Goal: Transaction & Acquisition: Purchase product/service

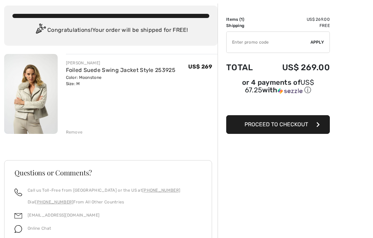
scroll to position [37, 0]
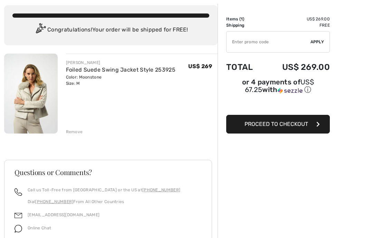
click at [261, 41] on input "TEXT" at bounding box center [269, 42] width 84 height 21
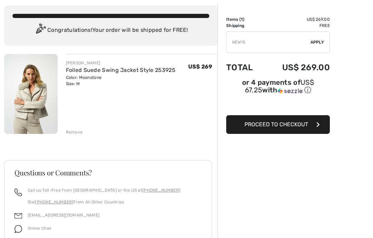
type input "NEW15"
click at [317, 41] on span "Apply" at bounding box center [317, 42] width 14 height 6
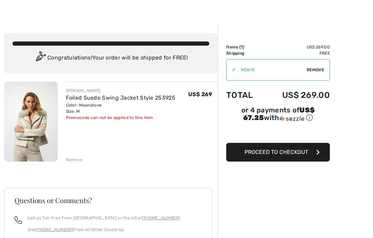
scroll to position [9, 0]
click at [308, 153] on button "Proceed to Checkout" at bounding box center [278, 152] width 104 height 19
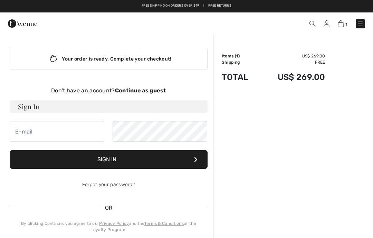
click at [152, 91] on strong "Continue as guest" at bounding box center [140, 90] width 51 height 7
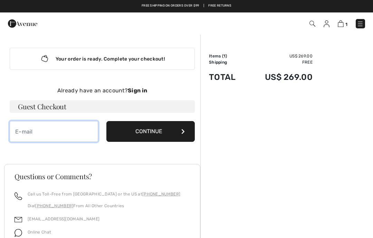
click at [70, 132] on input "email" at bounding box center [54, 131] width 88 height 21
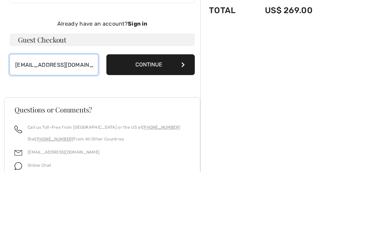
type input "syndistark@att.net"
click at [178, 121] on button "Continue" at bounding box center [150, 131] width 88 height 21
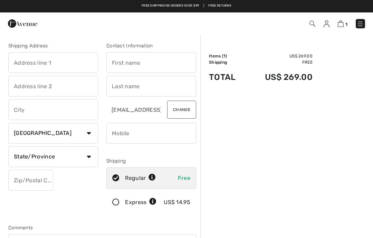
click at [72, 64] on input "text" at bounding box center [53, 62] width 90 height 21
type input "2109B Scott Ave"
click at [147, 68] on input "text" at bounding box center [151, 62] width 90 height 21
type input "Syndi"
click at [146, 86] on input "text" at bounding box center [151, 86] width 90 height 21
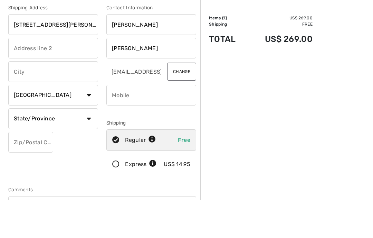
type input "Stark"
click at [60, 99] on input "text" at bounding box center [53, 109] width 90 height 21
type input "Nashville"
click at [88, 123] on select "Country Canada United States Afghanistan Aland Islands Albania Algeria American…" at bounding box center [53, 133] width 90 height 21
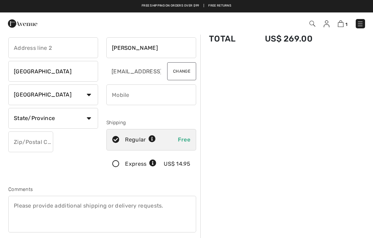
select select "US"
click at [88, 117] on select "State/Province Alabama Alaska American Samoa Arizona Arkansas California Colora…" at bounding box center [53, 118] width 90 height 21
select select "TN"
click at [39, 140] on input "text" at bounding box center [30, 141] width 45 height 21
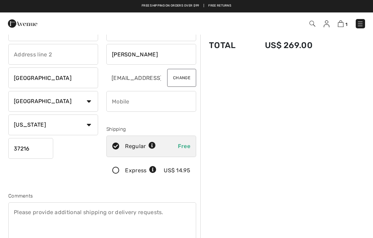
scroll to position [31, 0]
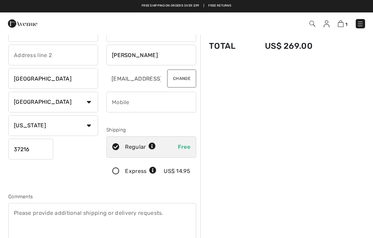
type input "37216"
click at [152, 100] on input "phone" at bounding box center [151, 102] width 90 height 21
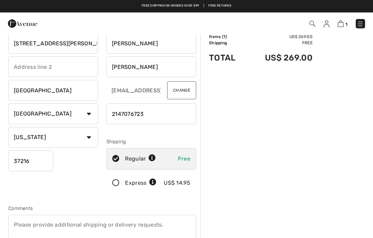
scroll to position [0, 0]
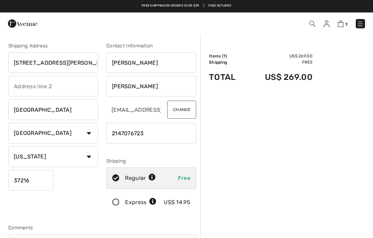
type input "2147076723"
click at [336, 27] on span "1" at bounding box center [263, 23] width 204 height 9
click at [346, 22] on span "1" at bounding box center [346, 24] width 2 height 5
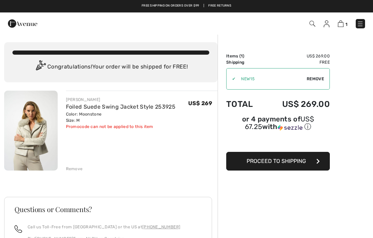
click at [313, 163] on button "Proceed to Shipping" at bounding box center [278, 161] width 104 height 19
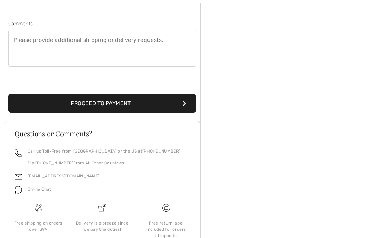
scroll to position [203, 0]
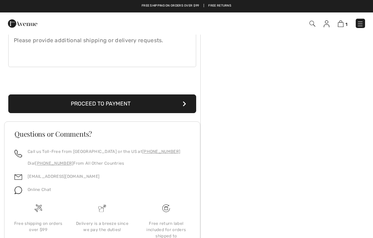
click at [176, 104] on button "Proceed to Payment" at bounding box center [102, 103] width 188 height 19
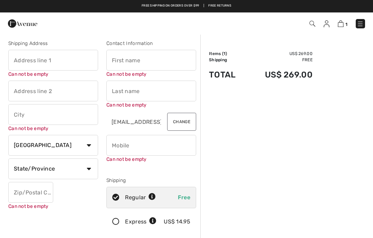
scroll to position [0, 0]
